Goal: Transaction & Acquisition: Purchase product/service

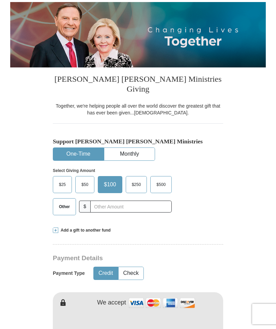
scroll to position [77, 0]
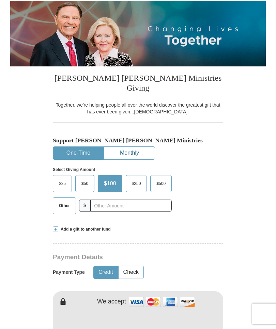
click at [126, 147] on button "Monthly" at bounding box center [129, 153] width 50 height 13
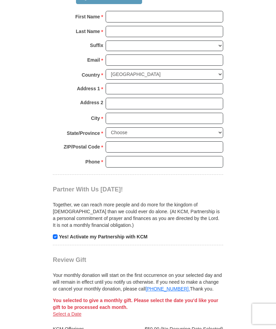
scroll to position [518, 0]
click at [143, 201] on p "Together, we can reach more people and do more for the kingdom of [DEMOGRAPHIC_…" at bounding box center [138, 214] width 170 height 27
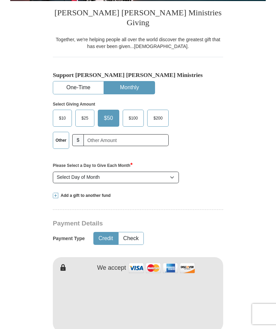
scroll to position [142, 0]
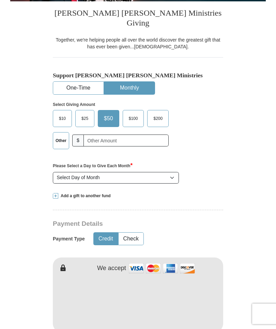
click at [62, 114] on span "$10" at bounding box center [63, 119] width 14 height 10
click at [0, 0] on input "$10" at bounding box center [0, 0] width 0 height 0
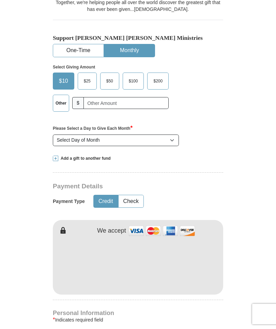
scroll to position [177, 0]
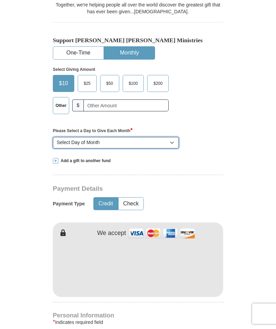
click at [168, 137] on select "Select Day of Month 1 2 3 4 5 6 7 8 9 10 11 12 13 14 15 16 17 18 19 20 21 22 23…" at bounding box center [116, 143] width 126 height 12
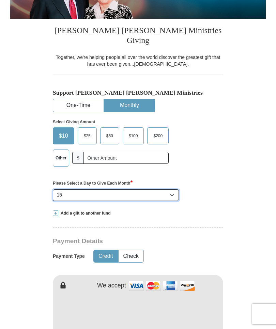
scroll to position [124, 0]
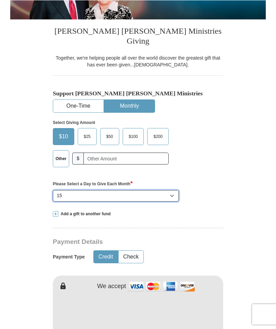
click at [174, 190] on select "Select Day of Month 1 2 3 4 5 6 7 8 9 10 11 12 13 14 15 16 17 18 19 20 21 22 23…" at bounding box center [116, 196] width 126 height 12
click at [63, 190] on select "Select Day of Month 1 2 3 4 5 6 7 8 9 10 11 12 13 14 15 16 17 18 19 20 21 22 23…" at bounding box center [116, 196] width 126 height 12
click at [66, 190] on select "Select Day of Month 1 2 3 4 5 6 7 8 9 10 11 12 13 14 15 16 17 18 19 20 21 22 23…" at bounding box center [116, 196] width 126 height 12
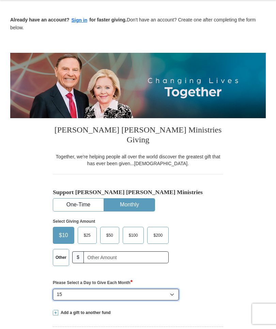
scroll to position [0, 0]
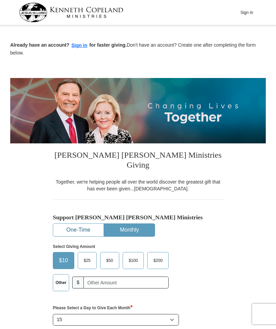
click at [65, 224] on button "One-Time" at bounding box center [78, 230] width 50 height 13
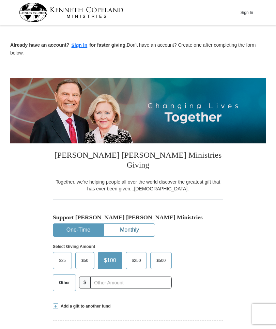
click at [121, 224] on button "Monthly" at bounding box center [129, 230] width 50 height 13
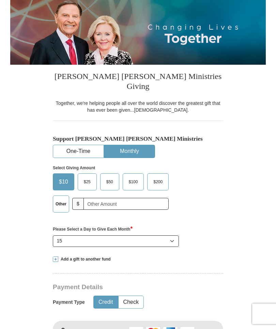
scroll to position [79, 0]
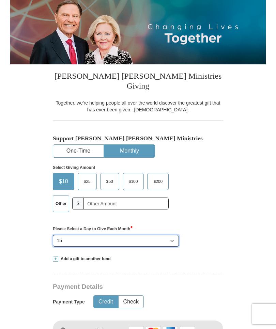
click at [172, 235] on select "Select Day of Month 1 2 3 4 5 6 7 8 9 10 11 12 13 14 15 16 17 18 19 20 21 22 23…" at bounding box center [116, 241] width 126 height 12
select select "1"
click at [173, 235] on select "Select Day of Month 1 2 3 4 5 6 7 8 9 10 11 12 13 14 15 16 17 18 19 20 21 22 23…" at bounding box center [116, 241] width 126 height 12
click at [61, 196] on label "Other" at bounding box center [61, 204] width 16 height 16
click at [0, 0] on input "Other" at bounding box center [0, 0] width 0 height 0
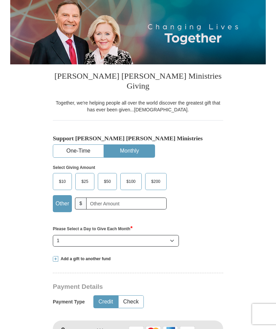
click at [62, 177] on span "$10" at bounding box center [63, 182] width 14 height 10
click at [0, 0] on input "$10" at bounding box center [0, 0] width 0 height 0
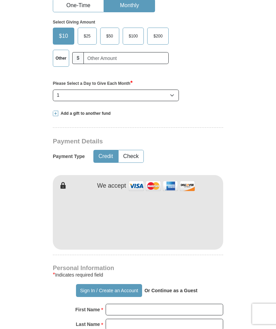
scroll to position [225, 0]
click at [160, 288] on strong "Or Continue as a Guest" at bounding box center [171, 290] width 53 height 5
click at [163, 285] on p "Or Continue as a Guest" at bounding box center [171, 291] width 58 height 12
click at [161, 285] on p "Or Continue as a Guest" at bounding box center [171, 291] width 58 height 12
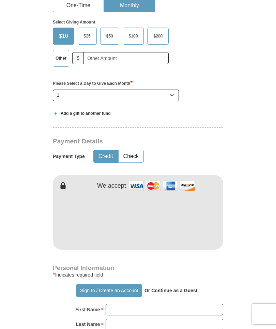
click at [159, 288] on strong "Or Continue as a Guest" at bounding box center [171, 290] width 53 height 5
click at [117, 284] on button "Sign In / Create an Account" at bounding box center [109, 290] width 66 height 13
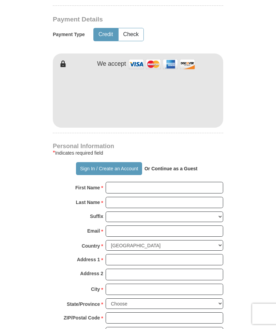
scroll to position [315, 0]
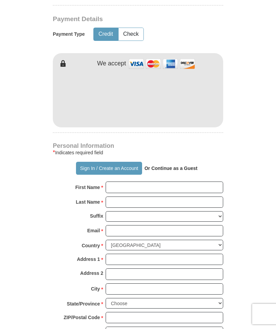
click at [152, 166] on strong "Or Continue as a Guest" at bounding box center [171, 168] width 53 height 5
click at [160, 166] on strong "Or Continue as a Guest" at bounding box center [171, 168] width 53 height 5
click at [157, 150] on div "Personal Information * Indicates required field Sign In / Create an Account Or …" at bounding box center [138, 244] width 170 height 202
click at [164, 163] on p "Or Continue as a Guest" at bounding box center [171, 169] width 58 height 12
click at [165, 163] on p "Or Continue as a Guest" at bounding box center [171, 169] width 58 height 12
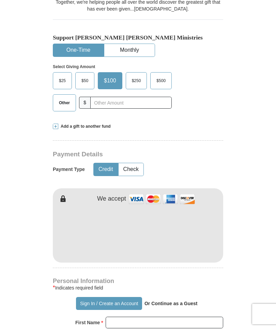
scroll to position [179, 0]
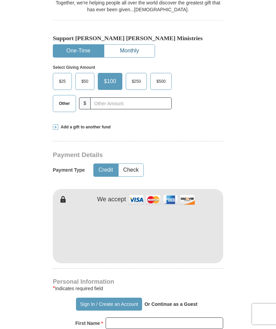
click at [126, 45] on button "Monthly" at bounding box center [129, 51] width 50 height 13
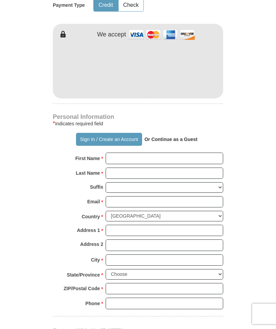
scroll to position [376, 0]
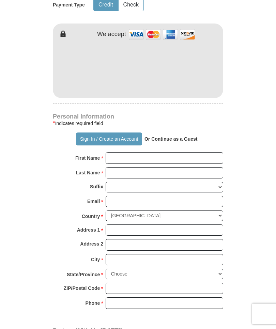
click at [162, 137] on strong "Or Continue as a Guest" at bounding box center [171, 139] width 53 height 5
click at [158, 137] on strong "Or Continue as a Guest" at bounding box center [171, 139] width 53 height 5
click at [161, 134] on p "Or Continue as a Guest" at bounding box center [171, 140] width 58 height 12
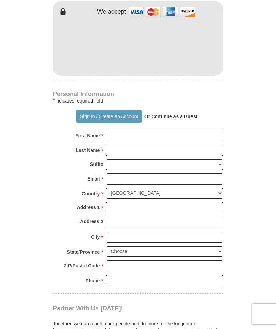
scroll to position [399, 0]
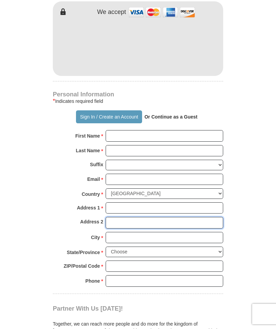
click at [171, 217] on input "Address 2" at bounding box center [165, 223] width 118 height 12
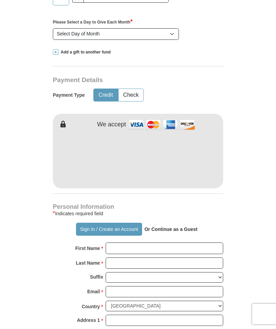
scroll to position [285, 0]
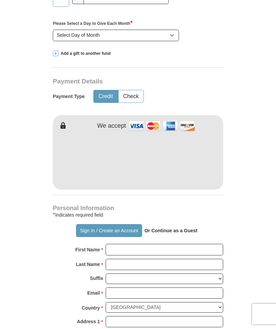
click at [164, 225] on p "Or Continue as a Guest" at bounding box center [171, 231] width 58 height 12
click at [168, 212] on div "Personal Information * Indicates required field Sign In / Create an Account Or …" at bounding box center [138, 307] width 170 height 202
click at [170, 212] on div "Personal Information * Indicates required field Sign In / Create an Account Or …" at bounding box center [138, 307] width 170 height 202
click at [171, 224] on div "Sign In / Create an Account Or Continue as a Guest" at bounding box center [138, 230] width 170 height 13
click at [170, 211] on div "Personal Information * Indicates required field Sign In / Create an Account Or …" at bounding box center [138, 307] width 170 height 202
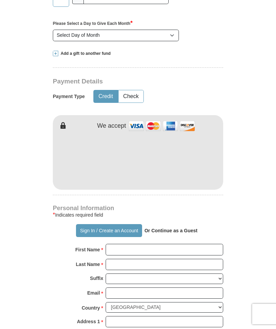
click at [172, 212] on div "Personal Information * Indicates required field Sign In / Create an Account Or …" at bounding box center [138, 307] width 170 height 202
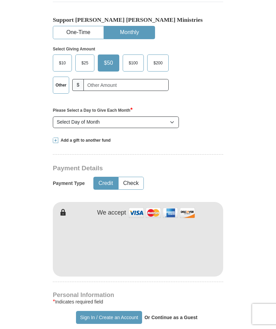
scroll to position [185, 0]
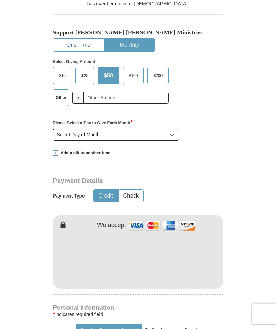
click at [68, 39] on button "One-Time" at bounding box center [78, 45] width 50 height 13
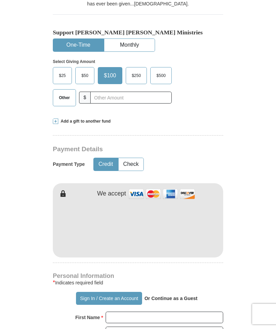
click at [166, 296] on strong "Or Continue as a Guest" at bounding box center [171, 298] width 53 height 5
click at [163, 296] on strong "Or Continue as a Guest" at bounding box center [171, 298] width 53 height 5
click at [165, 296] on strong "Or Continue as a Guest" at bounding box center [171, 298] width 53 height 5
click at [124, 39] on button "Monthly" at bounding box center [129, 45] width 50 height 13
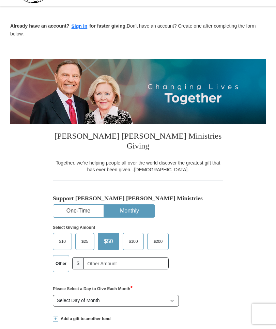
scroll to position [0, 0]
